Goal: Information Seeking & Learning: Learn about a topic

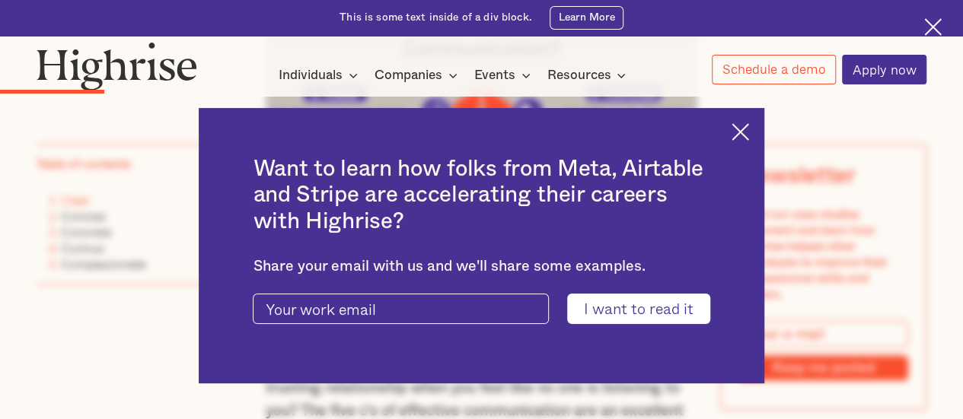
scroll to position [1218, 0]
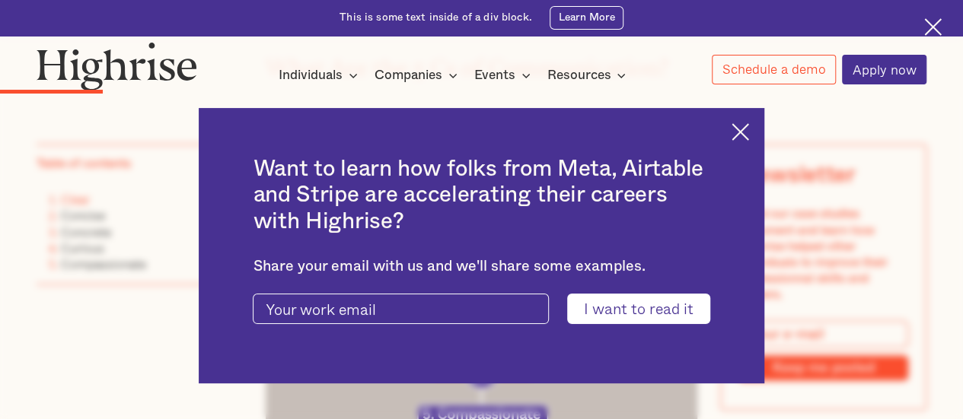
click at [748, 129] on img at bounding box center [741, 132] width 18 height 18
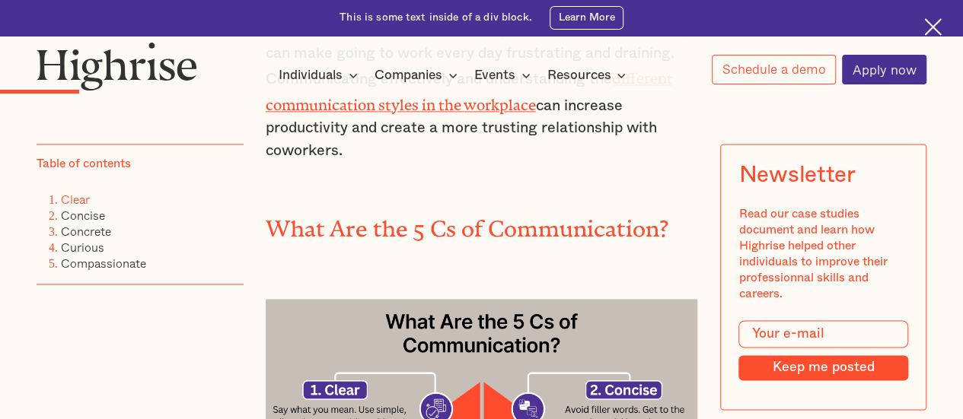
scroll to position [1066, 0]
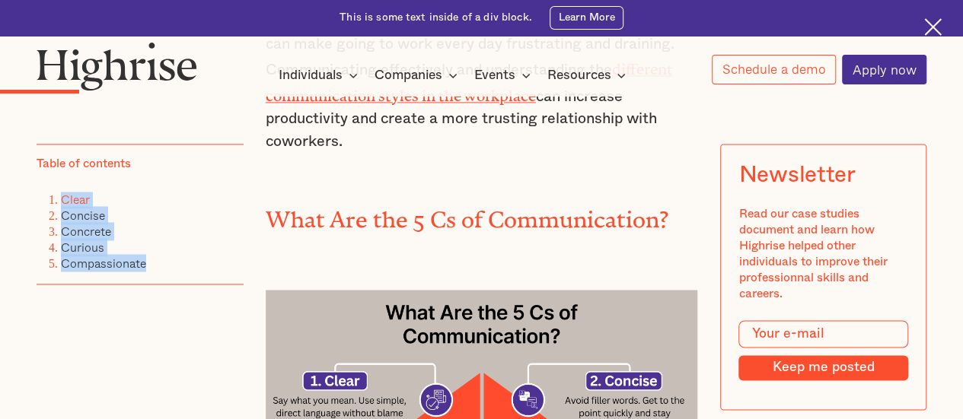
drag, startPoint x: 171, startPoint y: 269, endPoint x: 46, endPoint y: 196, distance: 144.0
click at [46, 196] on div "Table of contents Clear Concise Concrete Curious Compassionate" at bounding box center [140, 215] width 206 height 141
copy ol "Clear Concise Concrete Curious Compassionate"
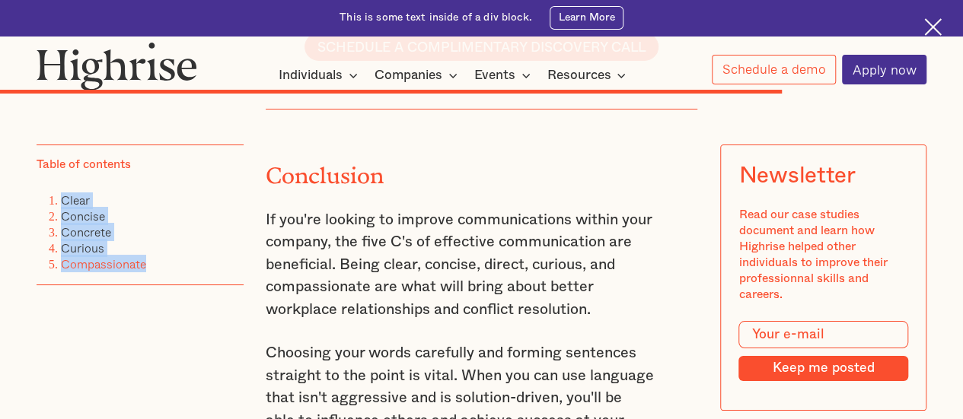
scroll to position [5710, 0]
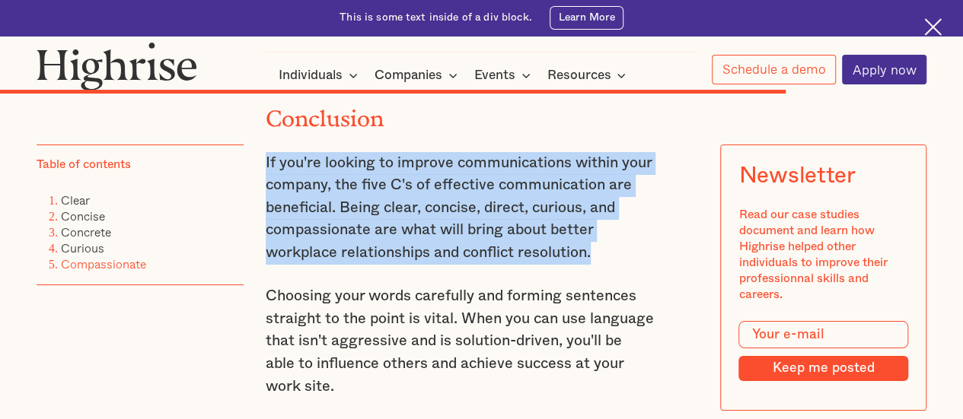
drag, startPoint x: 263, startPoint y: 174, endPoint x: 614, endPoint y: 268, distance: 363.2
click at [614, 265] on p "If you're looking to improve communications within your company, the five C's o…" at bounding box center [460, 208] width 389 height 113
copy p "If you're looking to improve communications within your company, the five C's o…"
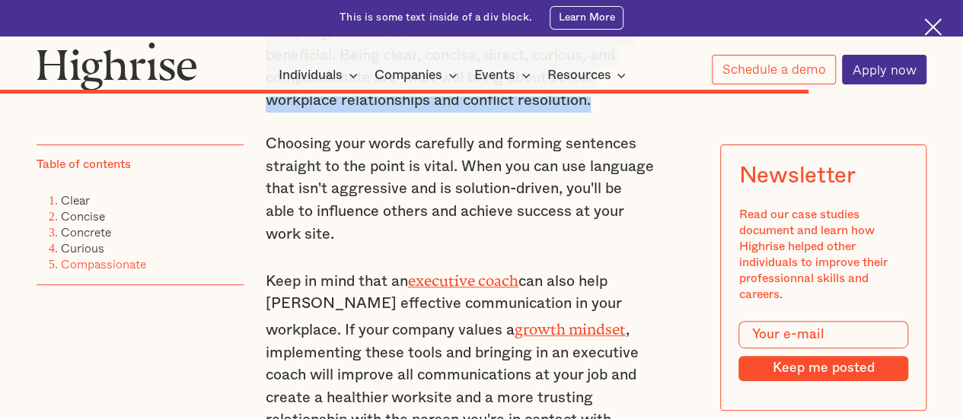
drag, startPoint x: 260, startPoint y: 157, endPoint x: 387, endPoint y: 257, distance: 161.0
copy p "Choosing your words carefully and forming sentences straight to the point is vi…"
